Goal: Complete application form: Complete application form

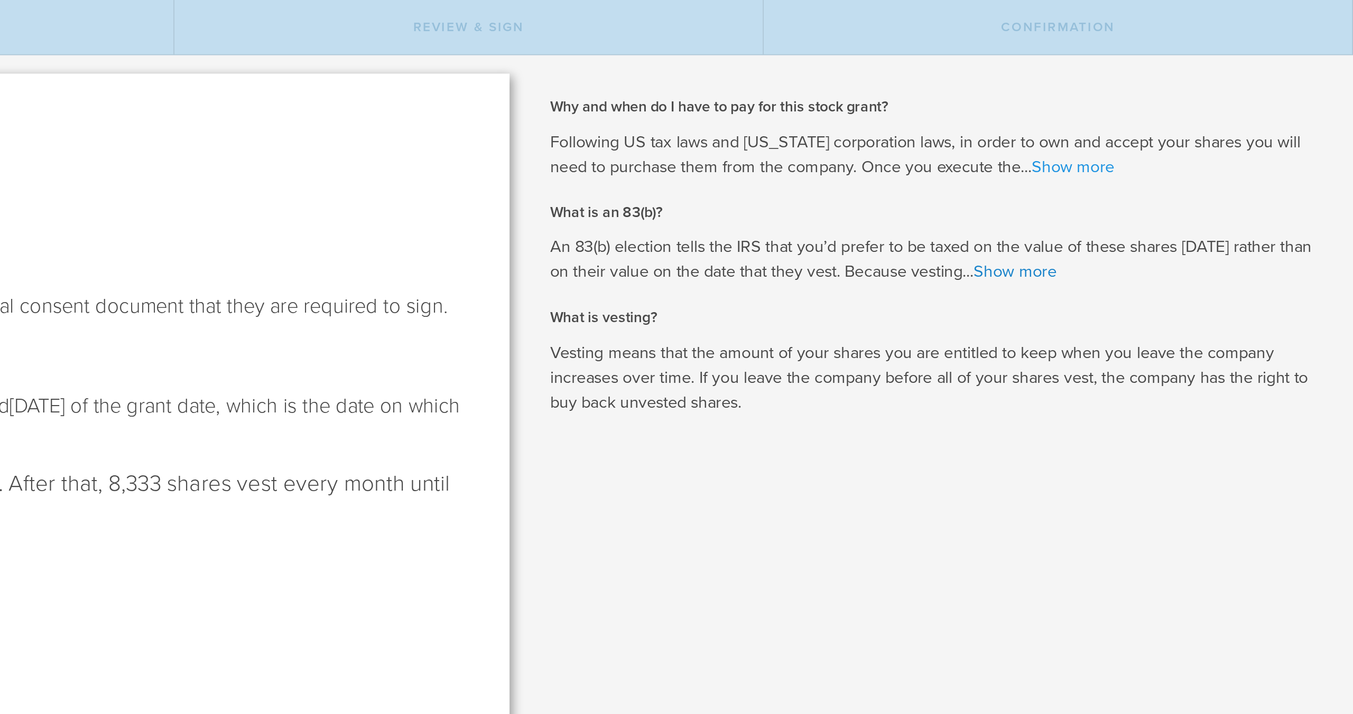
click at [1198, 97] on link "Show more" at bounding box center [1192, 96] width 48 height 12
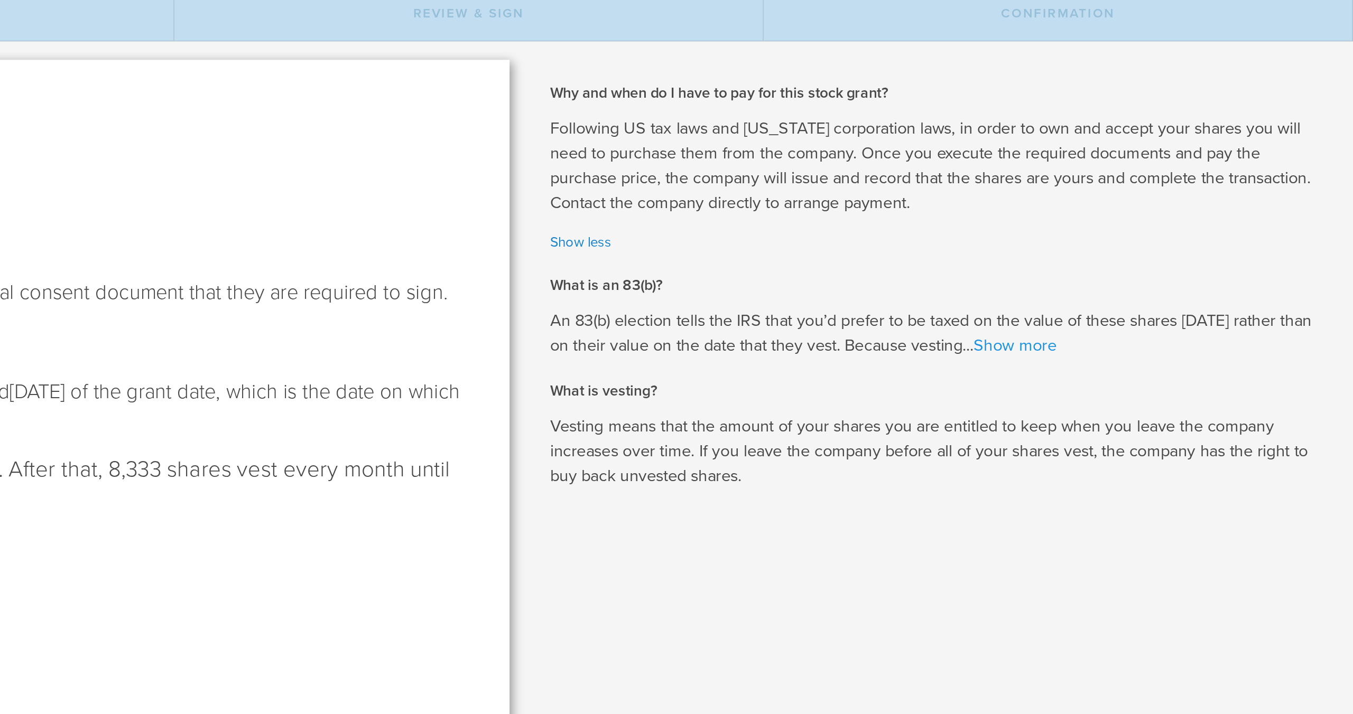
click at [1165, 207] on link "Show more" at bounding box center [1159, 206] width 48 height 12
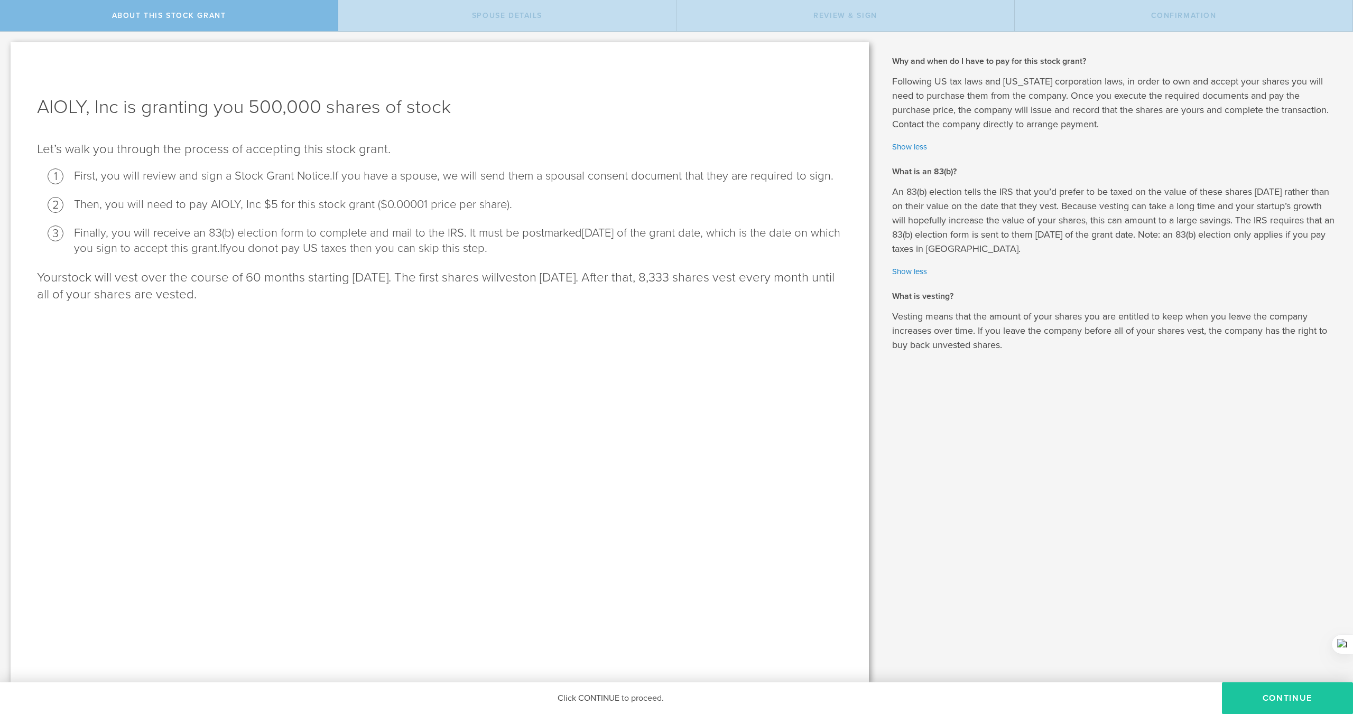
click at [1256, 694] on button "CONTINUE" at bounding box center [1287, 699] width 131 height 32
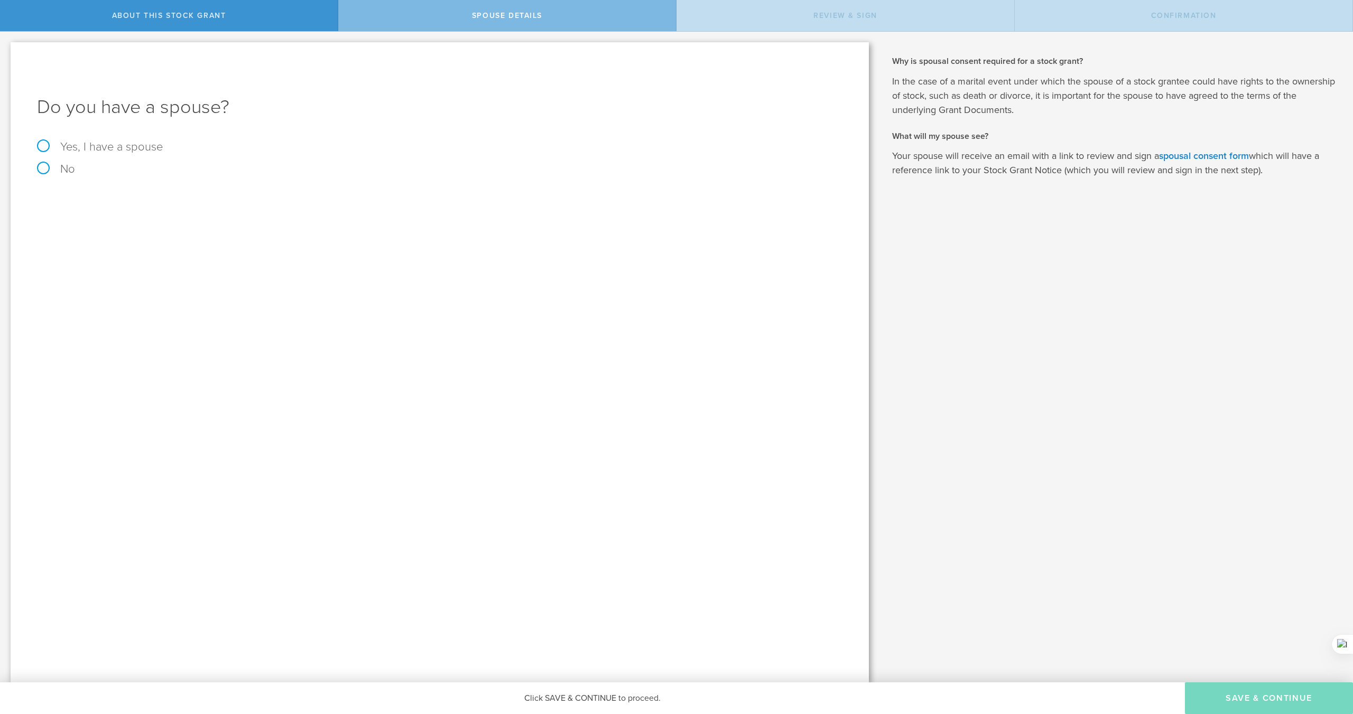
click at [45, 147] on label "Yes, I have a spouse" at bounding box center [439, 147] width 805 height 12
click at [7, 49] on input "Yes, I have a spouse" at bounding box center [3, 40] width 7 height 17
radio input "true"
click at [160, 235] on input "text" at bounding box center [476, 233] width 721 height 16
type input "SAIYIBANMU ABULIMITI"
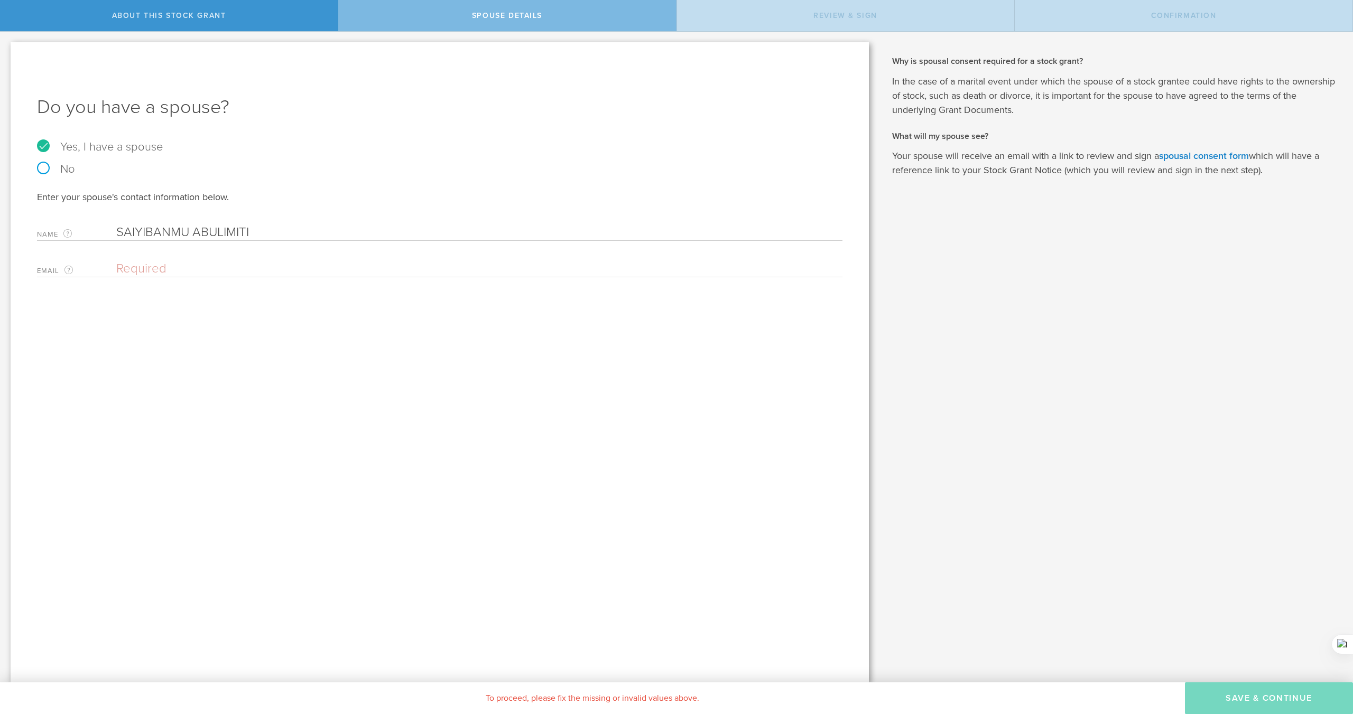
click at [162, 269] on input "email" at bounding box center [476, 269] width 721 height 16
type input "s"
type input "[EMAIL_ADDRESS][DOMAIN_NAME]"
click at [497, 477] on div "Do you have a spouse? Yes, I have a spouse No Enter your spouse's contact infor…" at bounding box center [440, 362] width 858 height 640
click at [1234, 702] on button "Save & Continue" at bounding box center [1269, 699] width 168 height 32
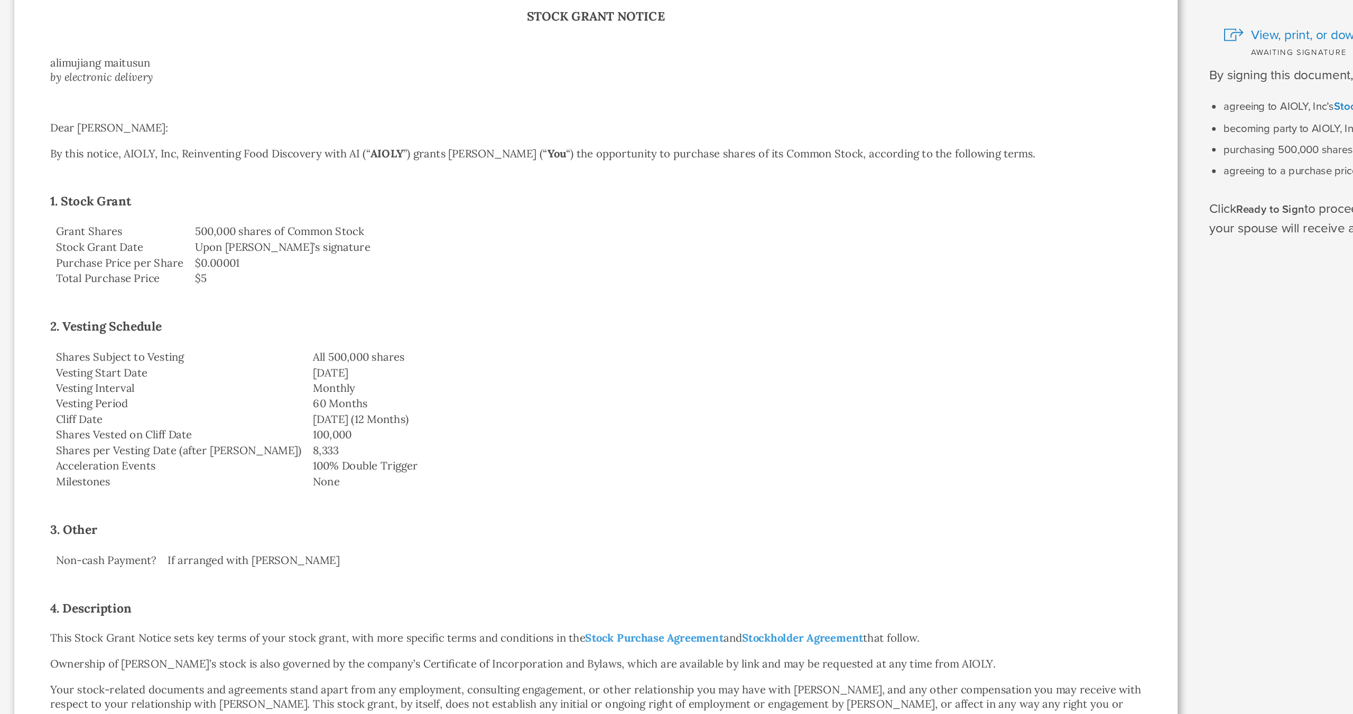
click at [285, 421] on td "100% Double Trigger" at bounding box center [535, 421] width 616 height 12
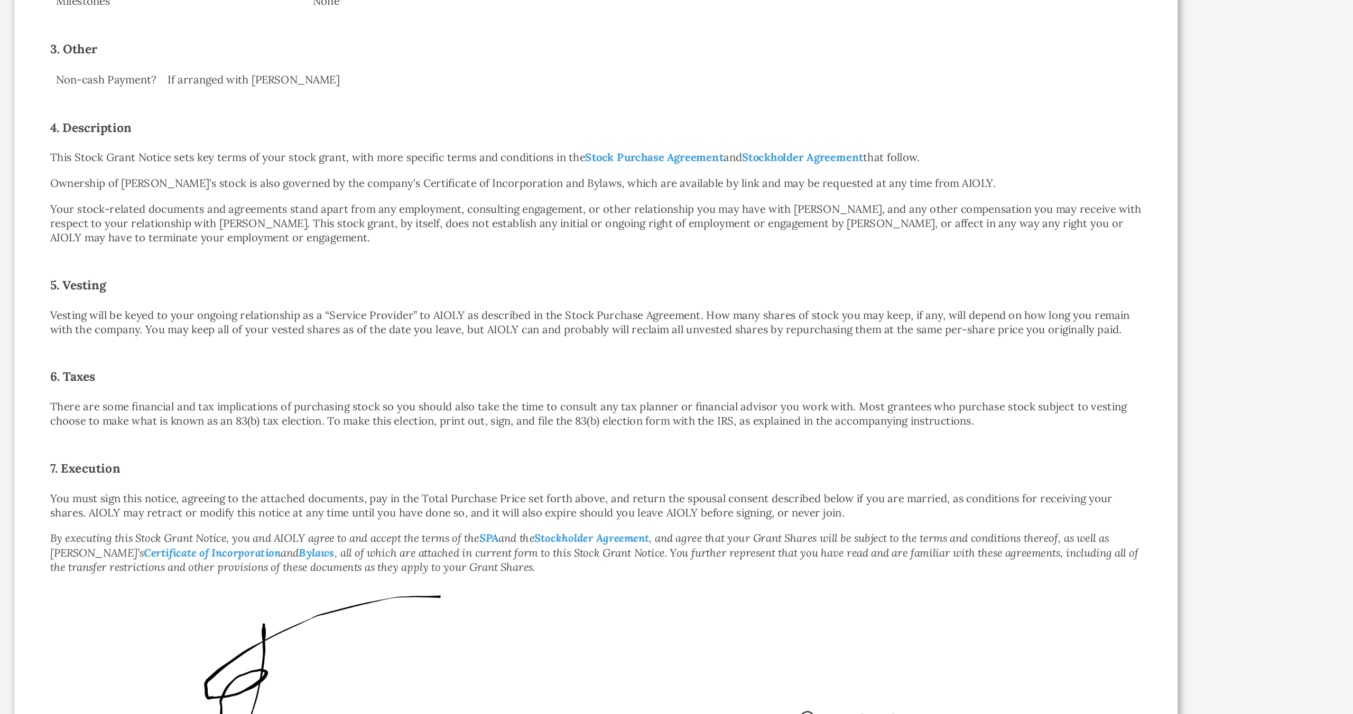
scroll to position [388, 0]
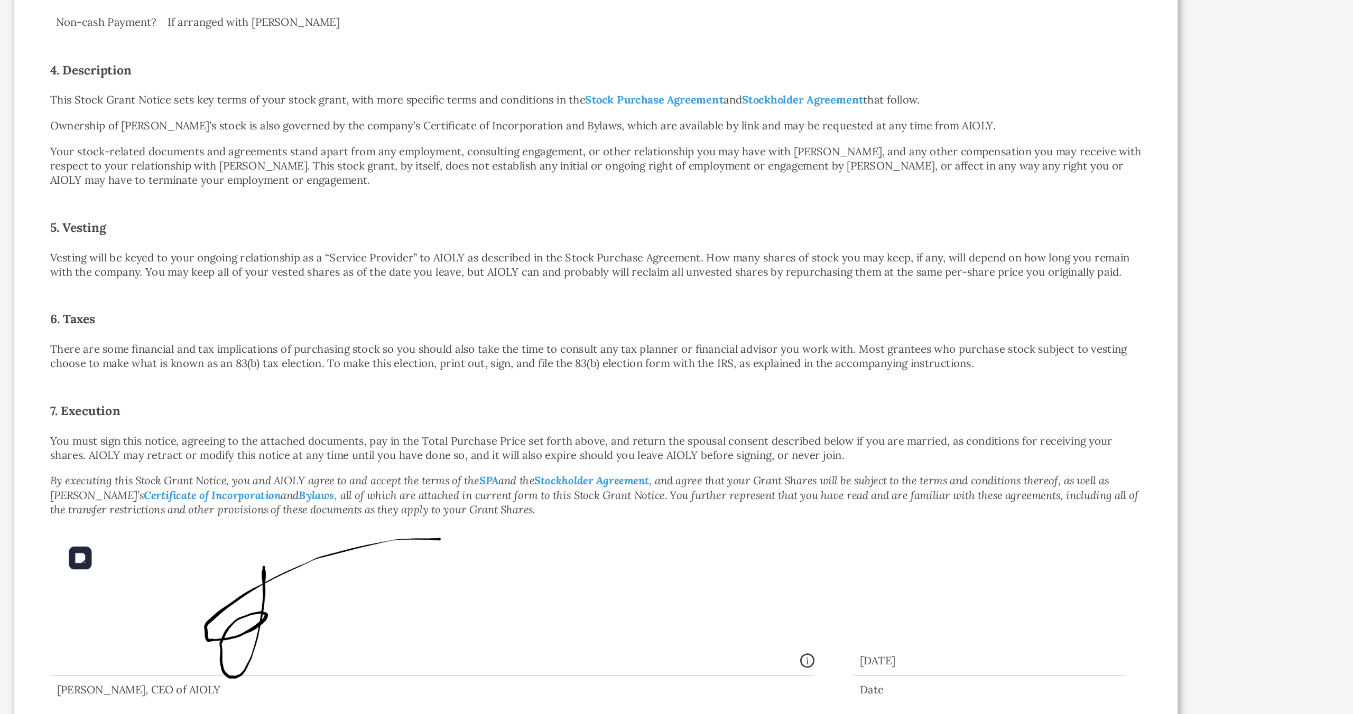
click at [193, 528] on img at bounding box center [235, 534] width 387 height 106
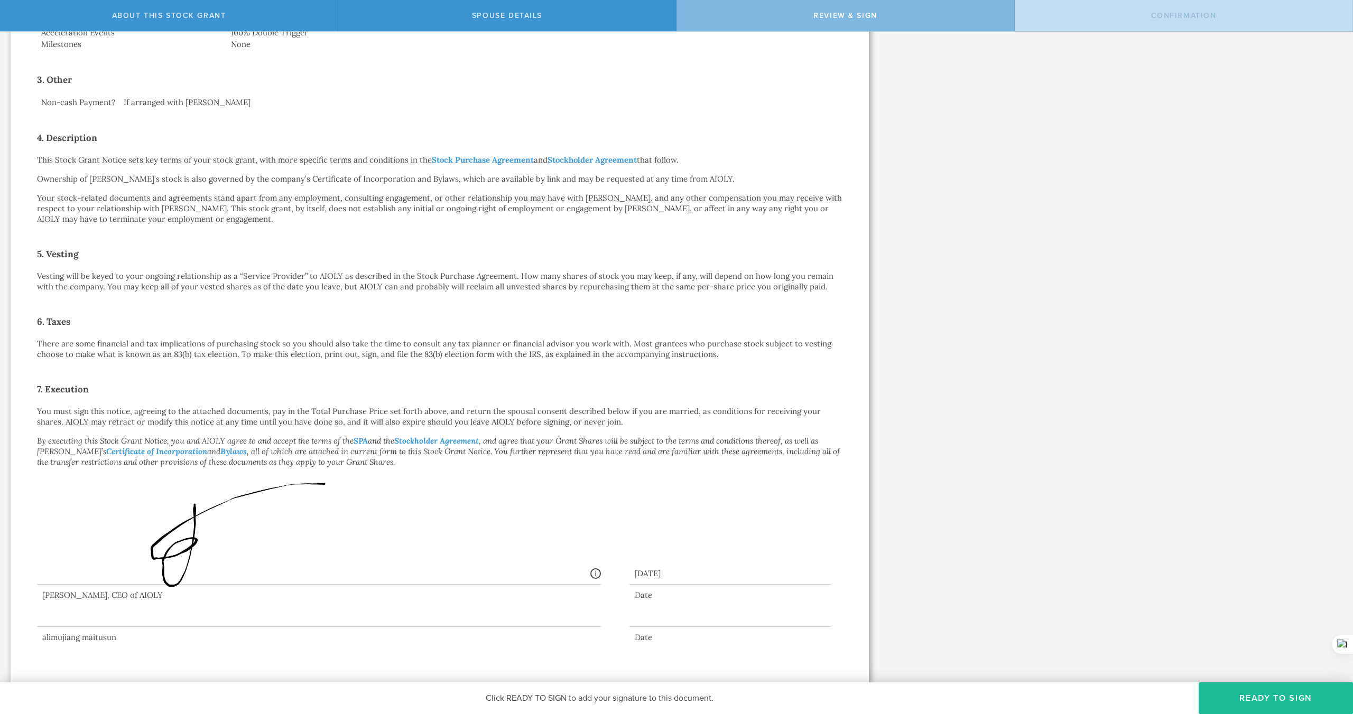
click at [662, 605] on div at bounding box center [439, 609] width 805 height 48
click at [1251, 697] on button "Ready to Sign" at bounding box center [1275, 699] width 154 height 32
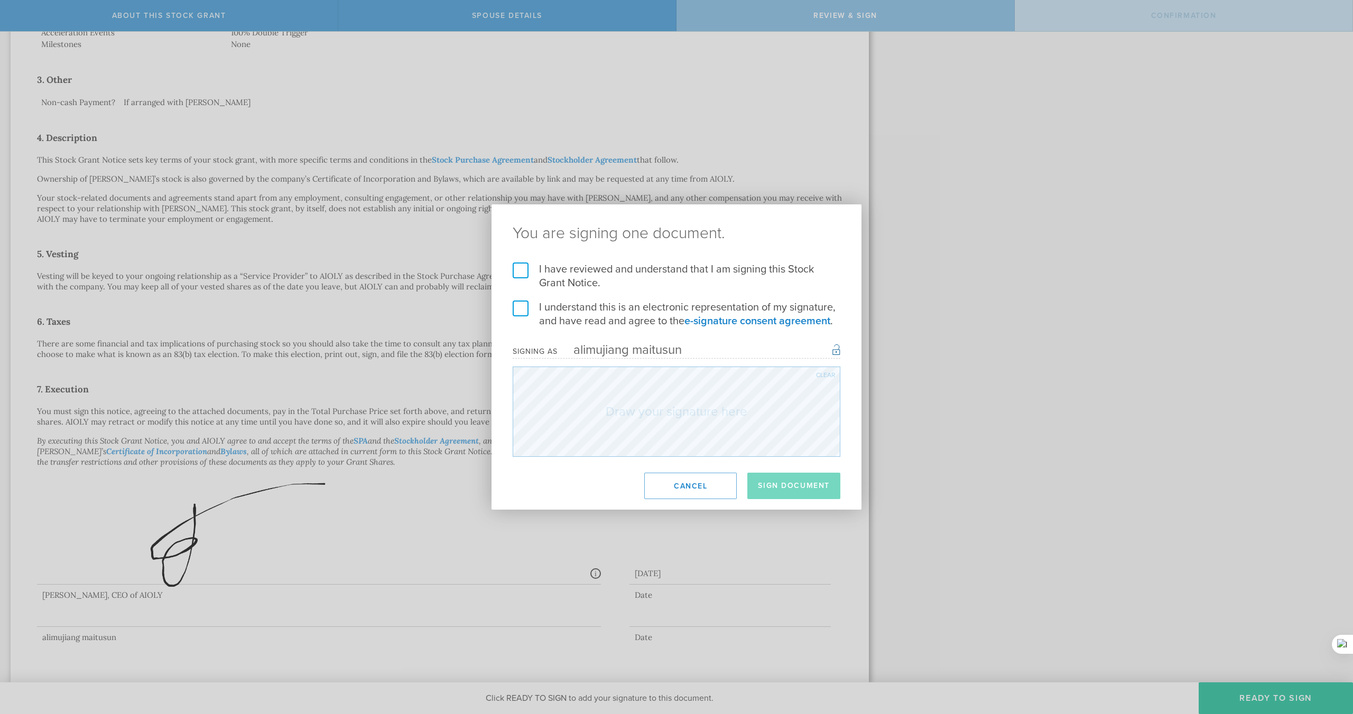
click at [520, 275] on label "I have reviewed and understand that I am signing this Stock Grant Notice." at bounding box center [677, 276] width 328 height 27
click at [0, 0] on input "I have reviewed and understand that I am signing this Stock Grant Notice." at bounding box center [0, 0] width 0 height 0
click at [522, 307] on label "I understand this is an electronic representation of my signature, and have rea…" at bounding box center [677, 314] width 328 height 27
click at [0, 0] on input "I understand this is an electronic representation of my signature, and have rea…" at bounding box center [0, 0] width 0 height 0
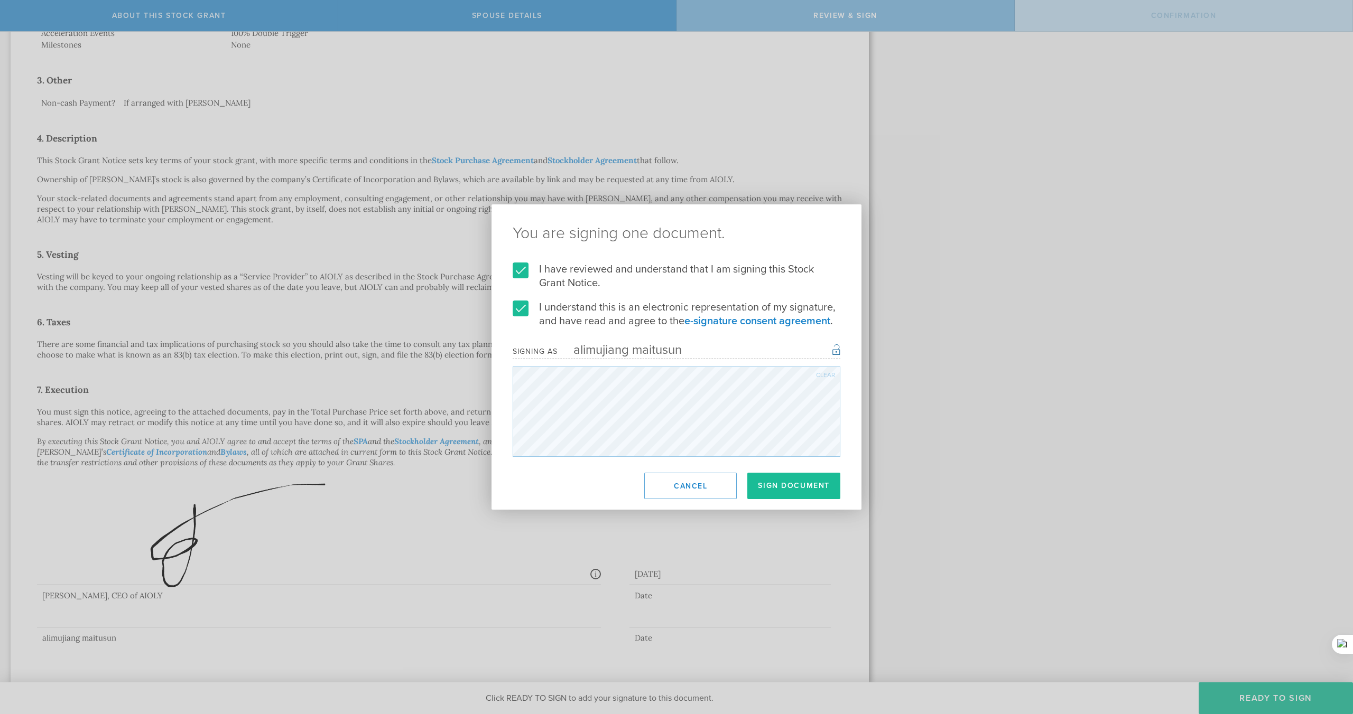
click at [622, 366] on form "I have reviewed and understand that I am signing this Stock Grant Notice. I und…" at bounding box center [677, 360] width 328 height 194
click at [823, 376] on div "Clear" at bounding box center [825, 375] width 19 height 6
click at [823, 375] on div "Clear" at bounding box center [825, 375] width 19 height 6
click at [796, 487] on button "Sign Document" at bounding box center [793, 486] width 93 height 26
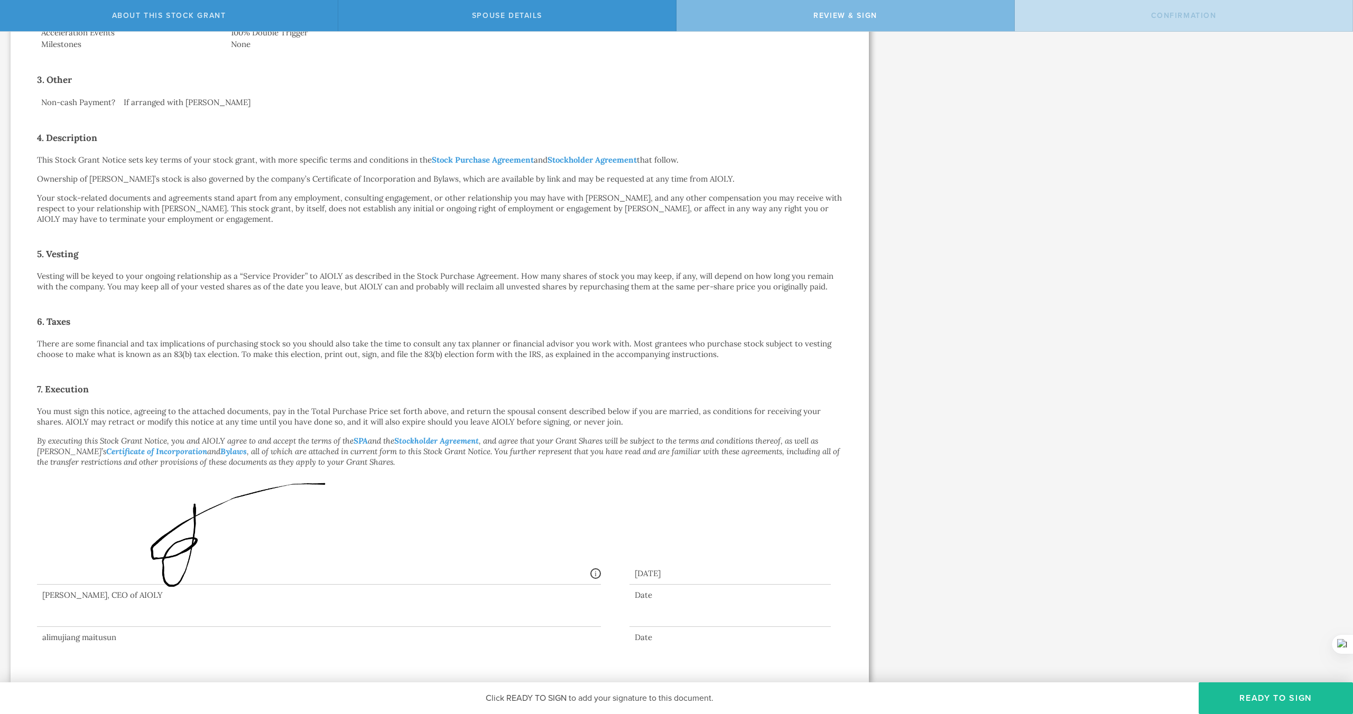
scroll to position [0, 0]
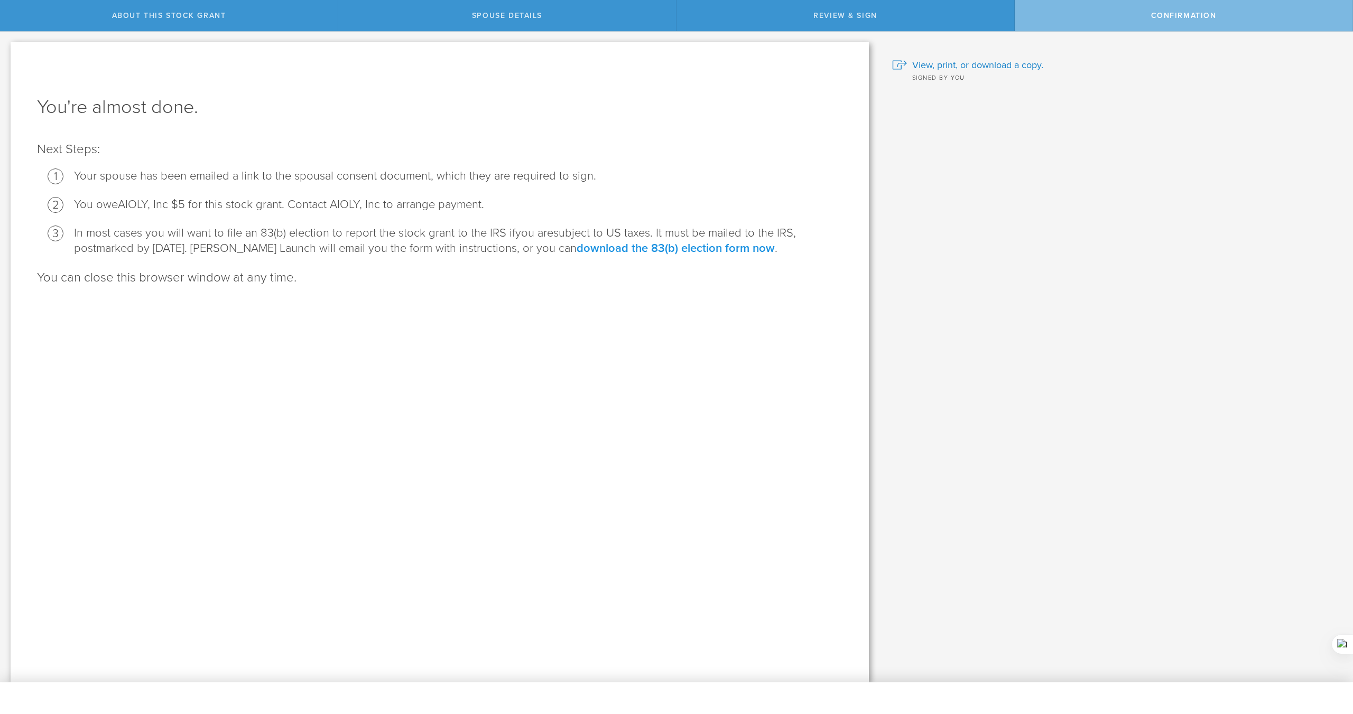
click at [685, 248] on link "download the 83(b) election form now" at bounding box center [675, 248] width 198 height 14
click at [562, 193] on ol "Your spouse has been emailed a link to the spousal consent document, which they…" at bounding box center [439, 213] width 805 height 88
